Goal: Contribute content: Contribute content

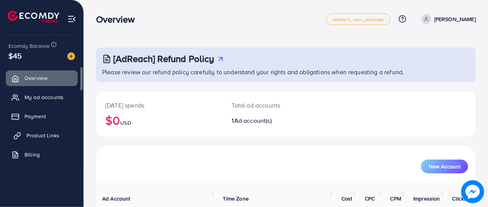
click at [54, 132] on span "Product Links" at bounding box center [42, 136] width 33 height 8
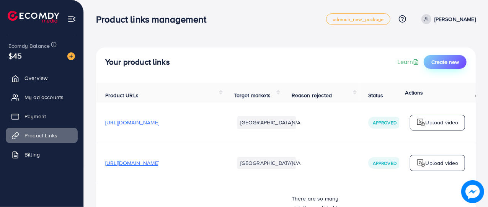
click at [440, 59] on span "Create new" at bounding box center [445, 62] width 28 height 8
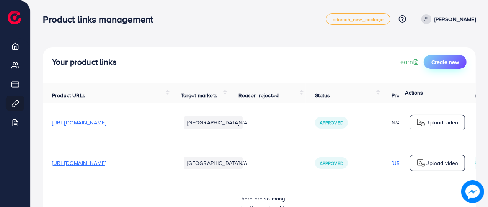
click at [433, 63] on span "Create new" at bounding box center [445, 62] width 28 height 8
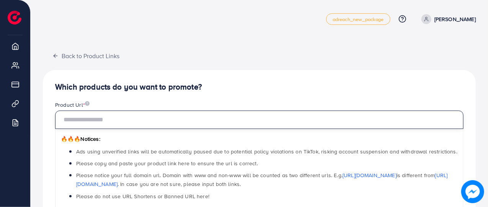
click at [244, 116] on input "text" at bounding box center [259, 120] width 408 height 18
paste input "**********"
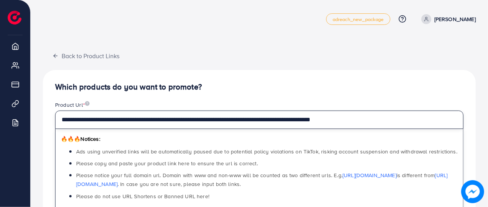
type input "**********"
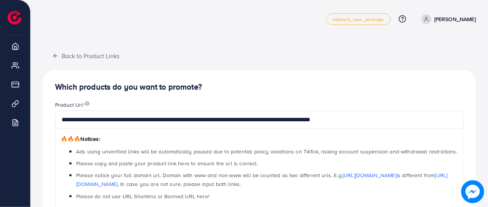
click at [464, 146] on div "**********" at bounding box center [259, 156] width 420 height 111
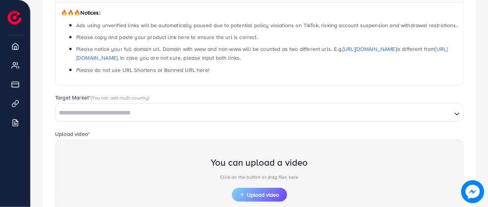
scroll to position [213, 0]
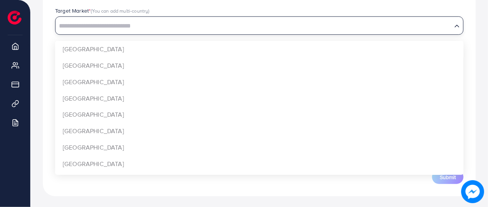
click at [126, 29] on input "Search for option" at bounding box center [253, 26] width 395 height 12
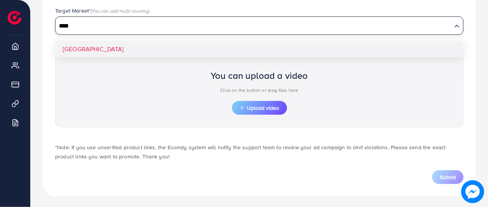
type input "****"
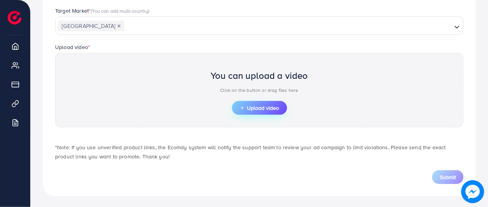
click at [251, 110] on span "Upload video" at bounding box center [259, 107] width 40 height 5
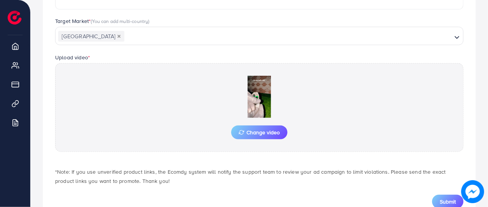
scroll to position [227, 0]
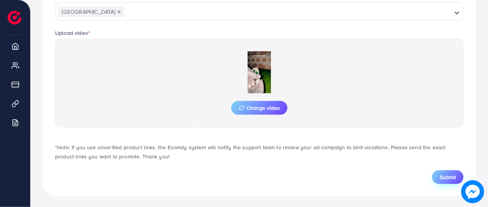
click at [444, 175] on span "Submit" at bounding box center [447, 177] width 16 height 8
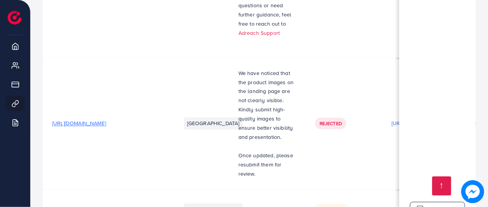
scroll to position [815, 0]
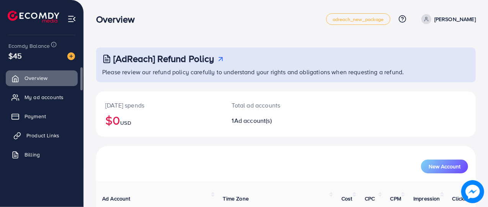
click at [56, 135] on span "Product Links" at bounding box center [42, 136] width 33 height 8
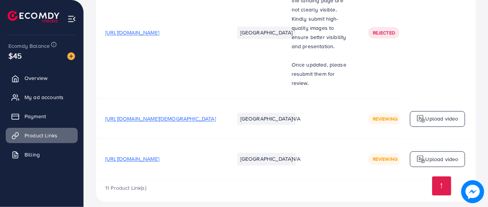
scroll to position [815, 0]
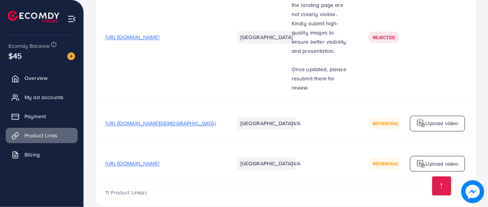
scroll to position [815, 0]
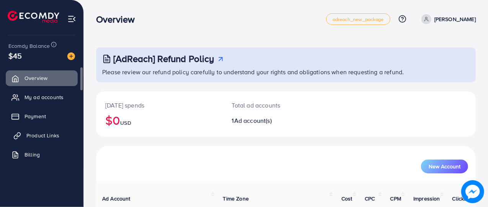
click at [48, 137] on span "Product Links" at bounding box center [42, 136] width 33 height 8
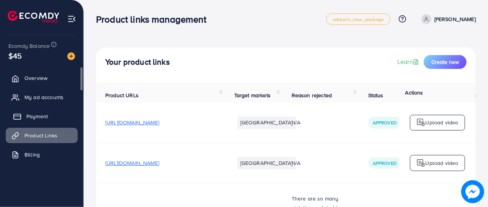
click at [32, 113] on span "Payment" at bounding box center [36, 116] width 21 height 8
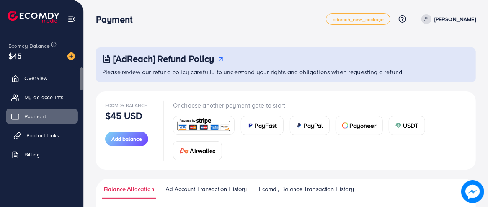
click at [41, 130] on link "Product Links" at bounding box center [42, 135] width 72 height 15
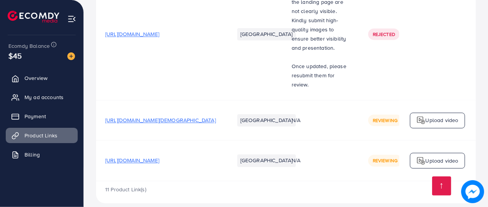
scroll to position [815, 0]
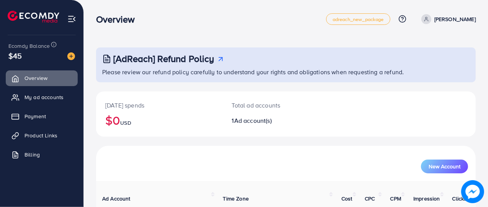
click at [190, 136] on div "[DATE] spends $0 USD" at bounding box center [159, 113] width 127 height 45
click at [50, 135] on span "Product Links" at bounding box center [42, 136] width 33 height 8
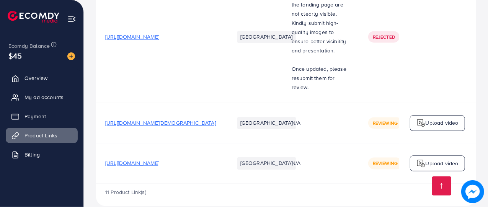
scroll to position [815, 0]
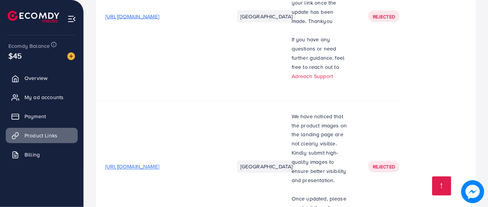
scroll to position [815, 0]
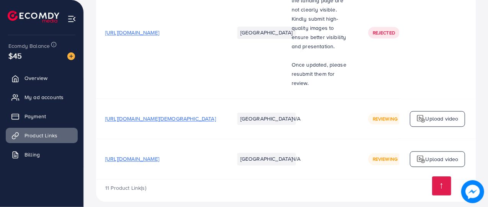
click at [70, 54] on img at bounding box center [71, 56] width 8 height 8
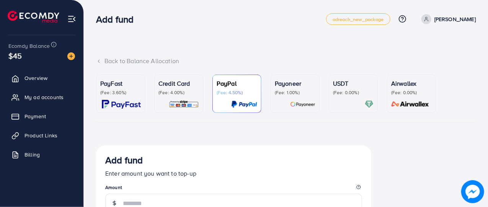
click at [125, 99] on div "PayFast (Fee: 3.60%)" at bounding box center [120, 94] width 41 height 30
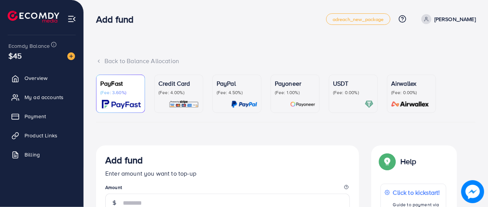
scroll to position [181, 0]
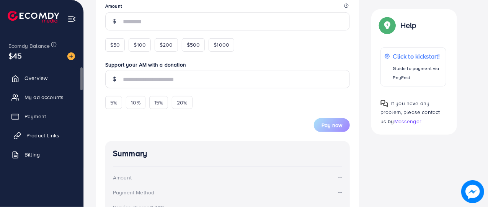
click at [58, 132] on span "Product Links" at bounding box center [42, 136] width 33 height 8
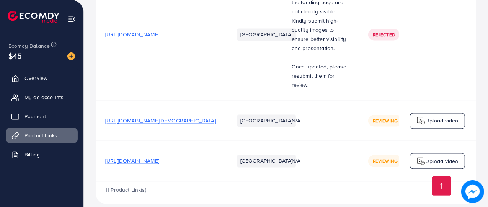
scroll to position [815, 0]
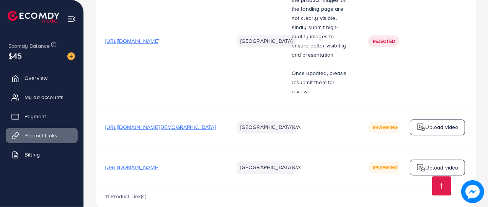
scroll to position [815, 0]
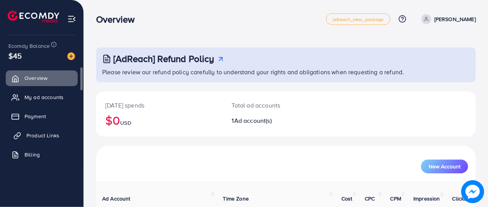
click at [54, 134] on span "Product Links" at bounding box center [42, 136] width 33 height 8
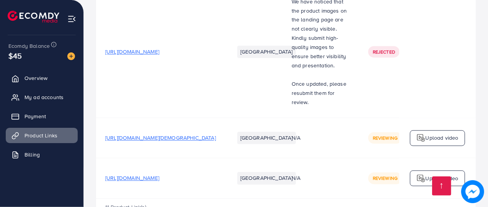
scroll to position [815, 0]
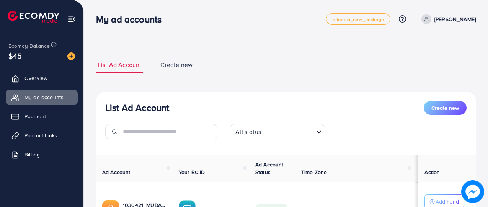
scroll to position [83, 0]
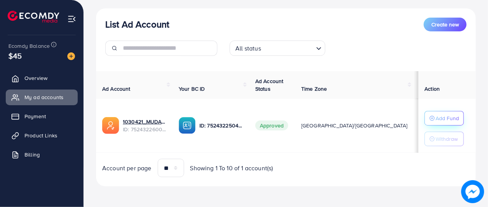
click at [441, 117] on p "Add Fund" at bounding box center [446, 118] width 23 height 9
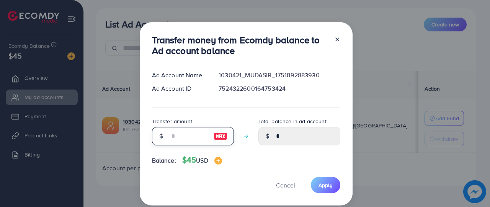
click at [196, 141] on input "number" at bounding box center [188, 136] width 38 height 18
type input "*"
type input "****"
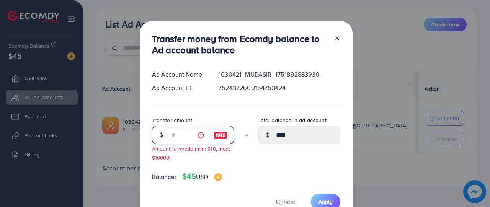
type input "**"
type input "*****"
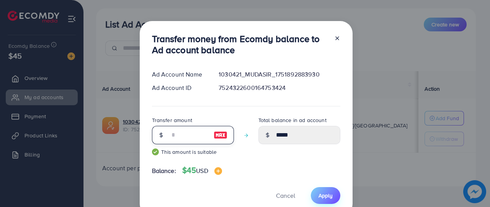
type input "**"
click at [324, 192] on span "Apply" at bounding box center [325, 196] width 14 height 8
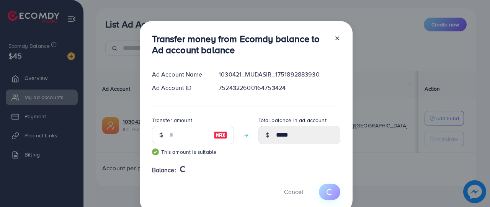
type input "*"
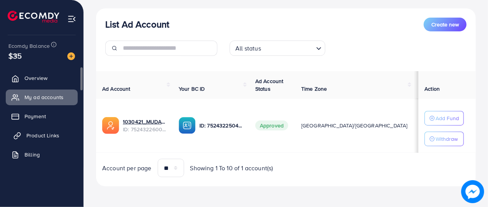
click at [41, 135] on span "Product Links" at bounding box center [42, 136] width 33 height 8
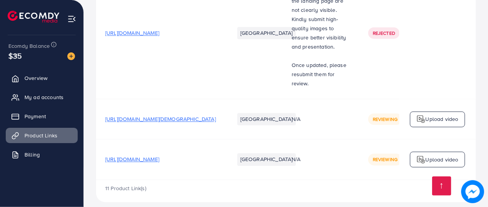
scroll to position [815, 0]
click at [153, 79] on td "[URL][DOMAIN_NAME]" at bounding box center [160, 33] width 129 height 132
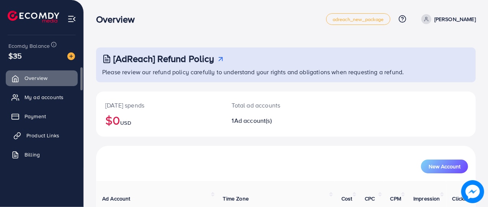
click at [31, 137] on span "Product Links" at bounding box center [42, 136] width 33 height 8
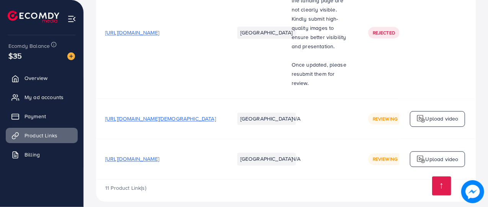
scroll to position [815, 0]
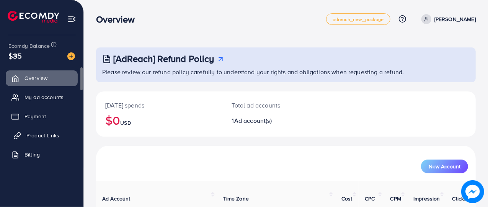
click at [48, 139] on span "Product Links" at bounding box center [42, 136] width 33 height 8
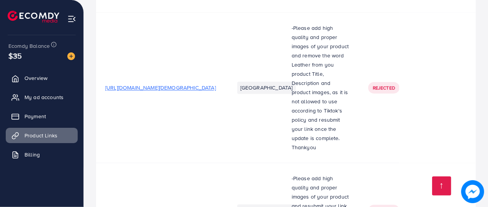
scroll to position [901, 0]
click at [203, 84] on span "[URL][DOMAIN_NAME][DEMOGRAPHIC_DATA]" at bounding box center [160, 88] width 111 height 8
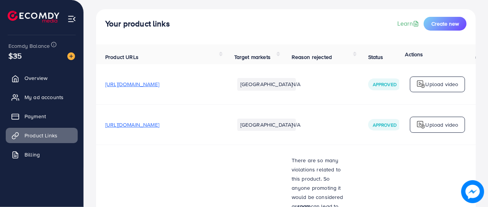
scroll to position [0, 0]
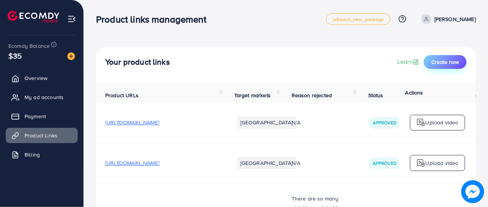
click at [455, 66] on button "Create new" at bounding box center [444, 62] width 43 height 14
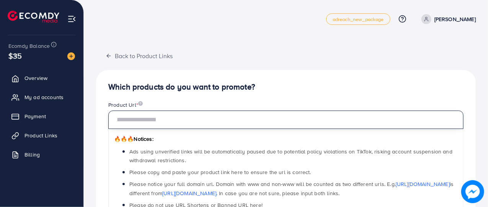
click at [160, 124] on input "text" at bounding box center [285, 120] width 355 height 18
paste input "**********"
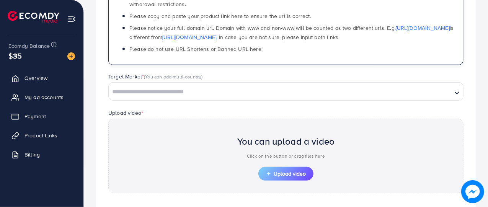
scroll to position [191, 0]
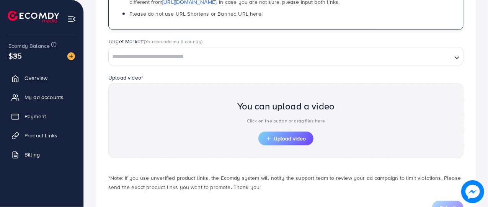
type input "**********"
click at [214, 62] on input "Search for option" at bounding box center [280, 57] width 342 height 12
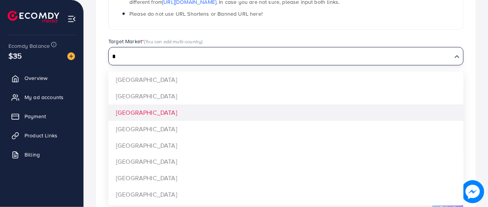
type input "*"
click at [135, 113] on div "**********" at bounding box center [285, 53] width 379 height 348
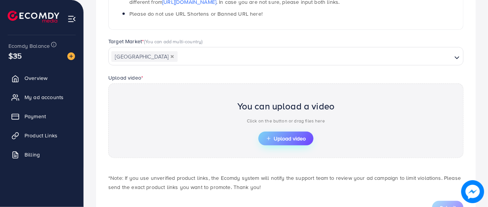
click at [280, 137] on span "Upload video" at bounding box center [286, 138] width 40 height 5
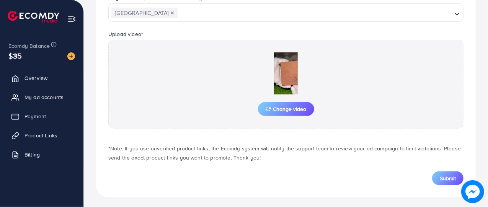
scroll to position [236, 0]
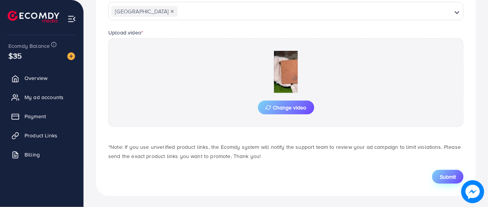
click at [449, 173] on span "Submit" at bounding box center [447, 177] width 16 height 8
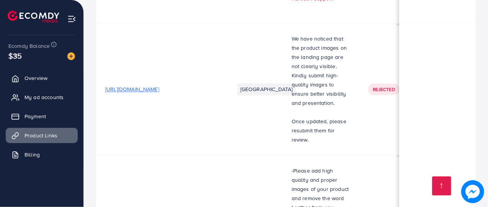
scroll to position [735, 0]
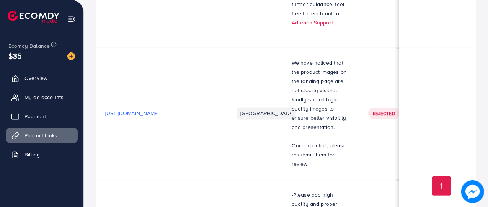
click at [159, 109] on span "[URL][DOMAIN_NAME]" at bounding box center [132, 113] width 54 height 8
click at [247, 143] on td "[GEOGRAPHIC_DATA]" at bounding box center [253, 113] width 57 height 132
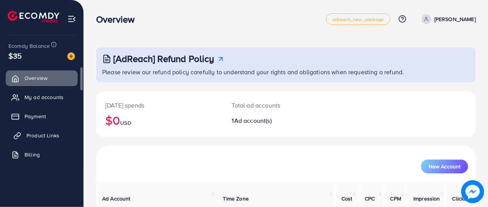
click at [55, 131] on link "Product Links" at bounding box center [42, 135] width 72 height 15
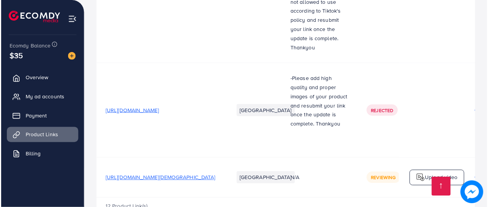
scroll to position [1002, 0]
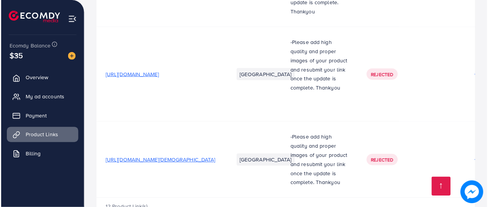
scroll to position [1039, 0]
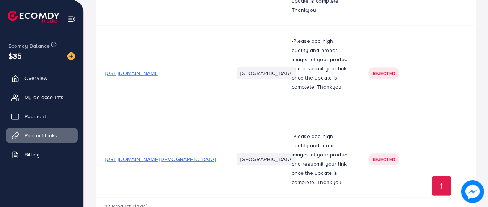
drag, startPoint x: 245, startPoint y: 85, endPoint x: 354, endPoint y: 80, distance: 109.1
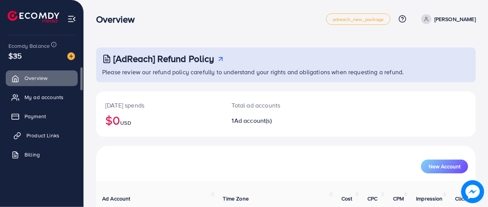
click at [57, 138] on span "Product Links" at bounding box center [42, 136] width 33 height 8
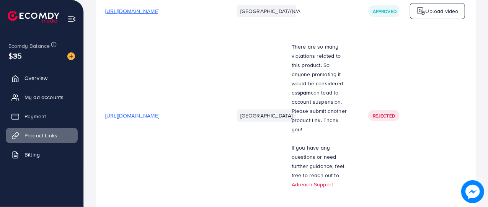
scroll to position [44, 0]
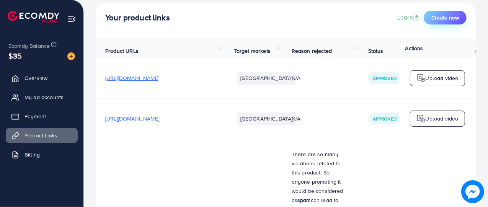
click at [450, 19] on span "Create new" at bounding box center [445, 18] width 28 height 8
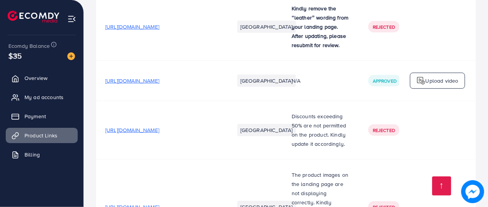
scroll to position [497, 0]
